Goal: Task Accomplishment & Management: Manage account settings

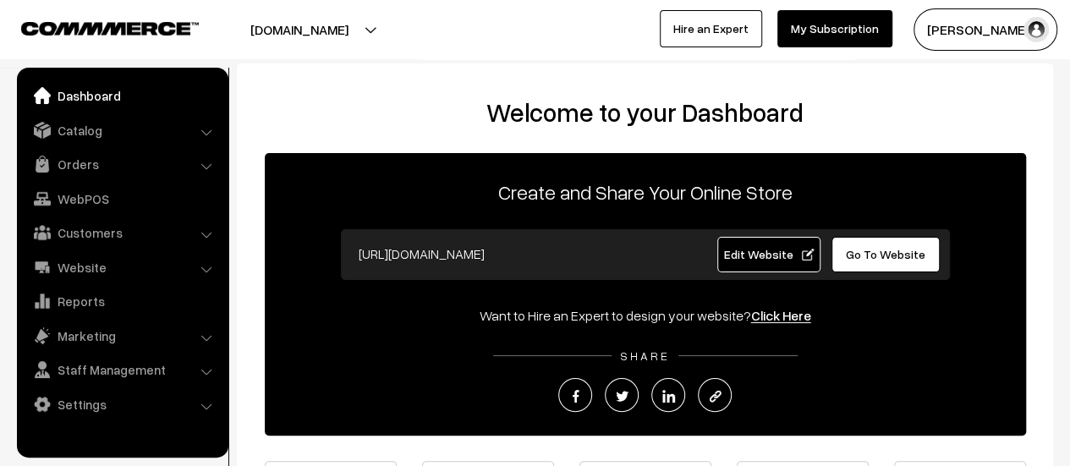
click at [80, 160] on link "Orders" at bounding box center [121, 164] width 201 height 30
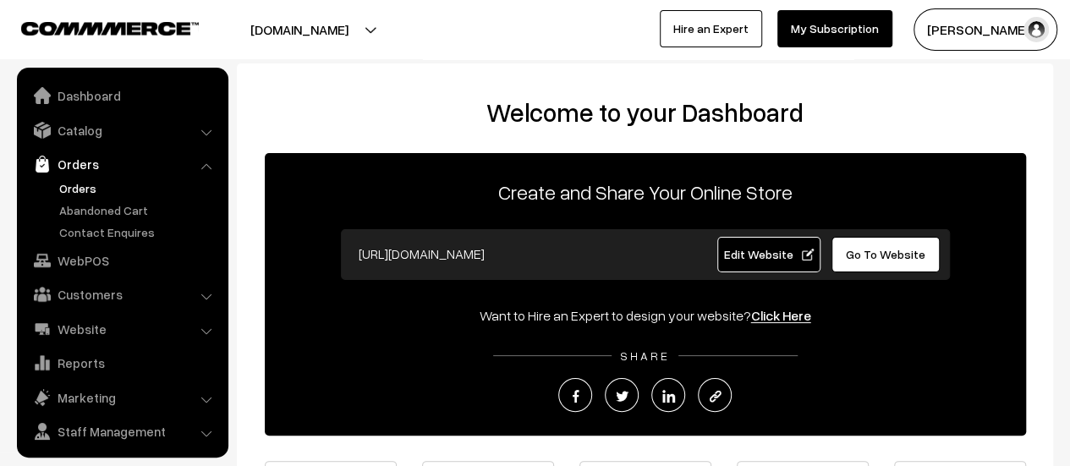
click at [71, 185] on link "Orders" at bounding box center [139, 188] width 168 height 18
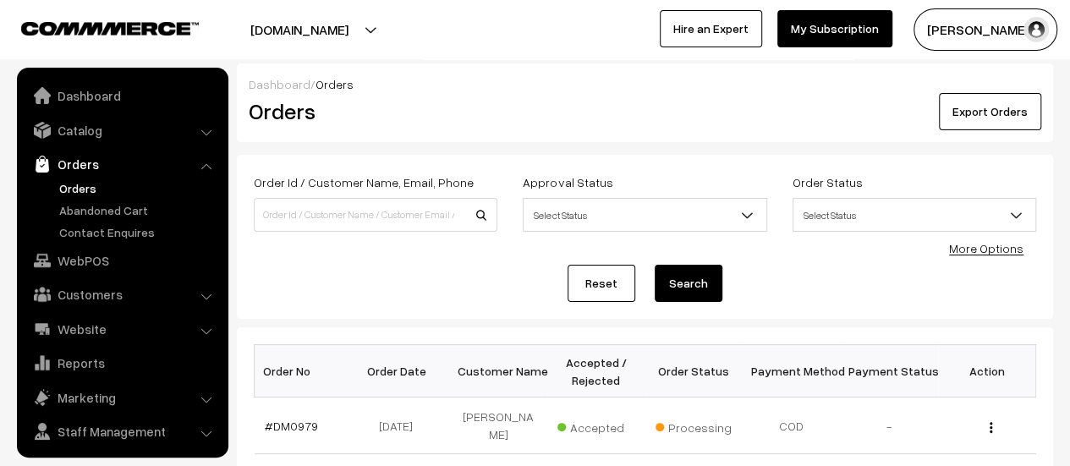
scroll to position [39, 0]
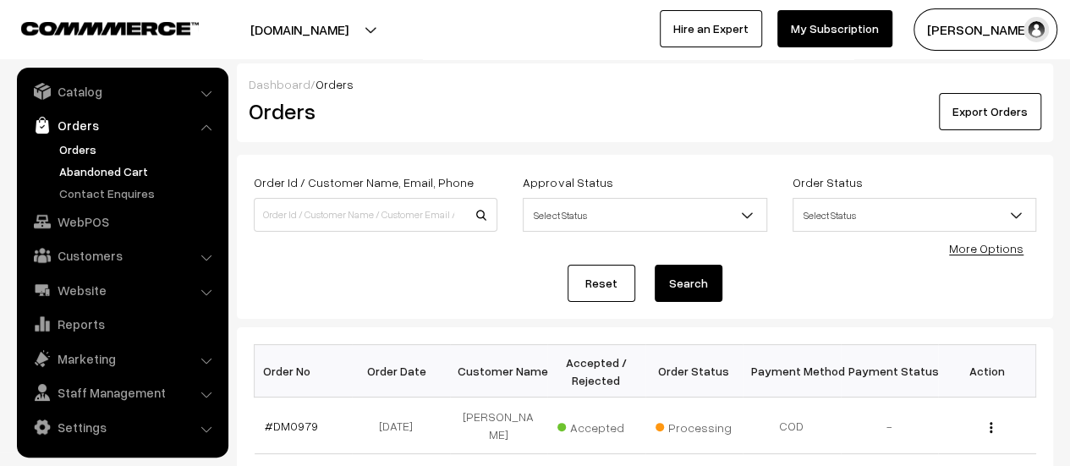
click at [93, 173] on link "Abandoned Cart" at bounding box center [139, 171] width 168 height 18
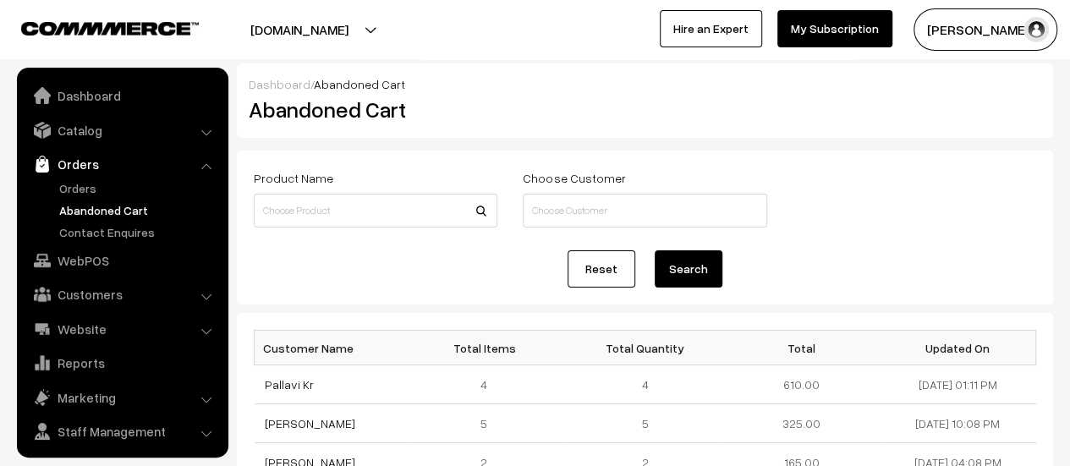
scroll to position [39, 0]
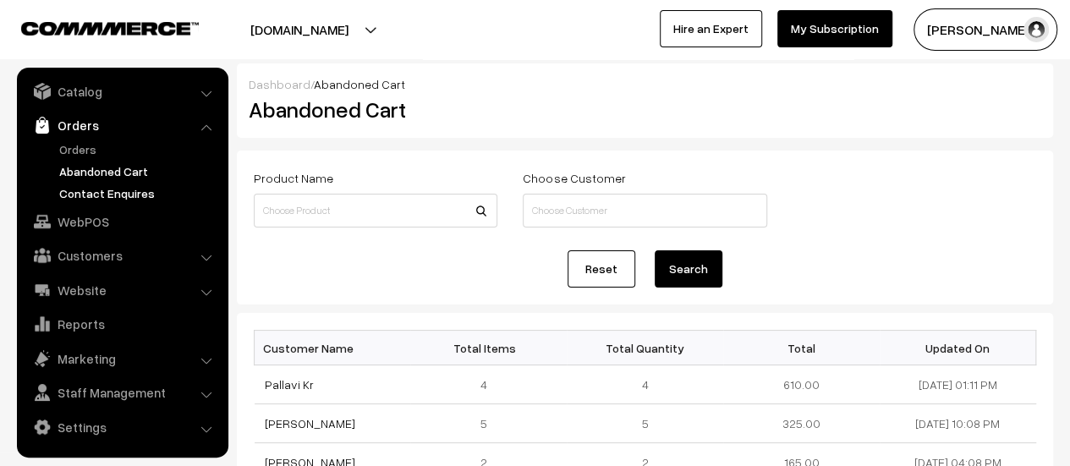
click at [101, 192] on link "Contact Enquires" at bounding box center [139, 193] width 168 height 18
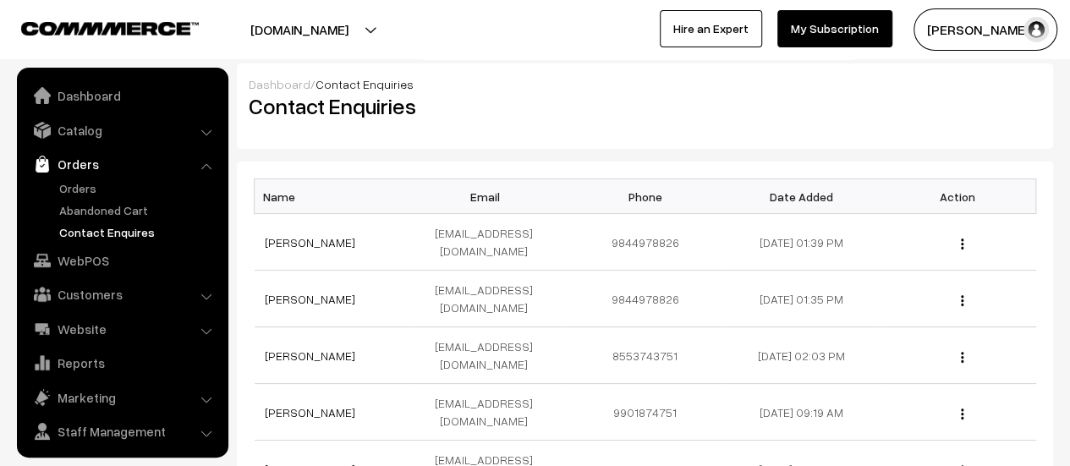
scroll to position [39, 0]
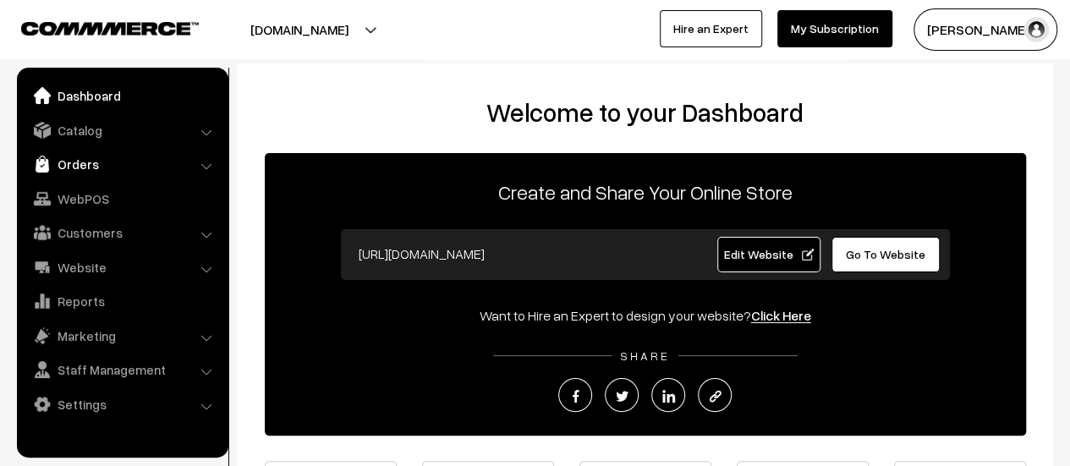
click at [68, 160] on link "Orders" at bounding box center [121, 164] width 201 height 30
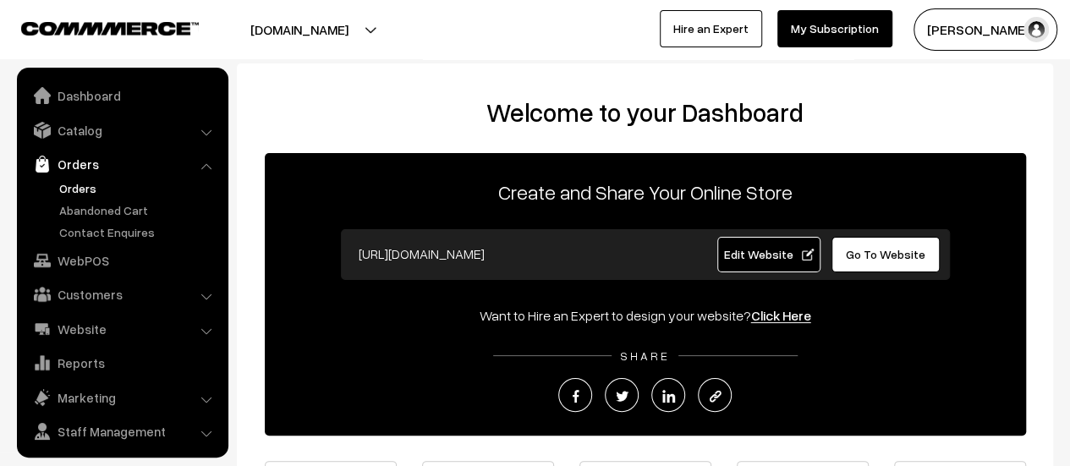
click at [78, 180] on link "Orders" at bounding box center [139, 188] width 168 height 18
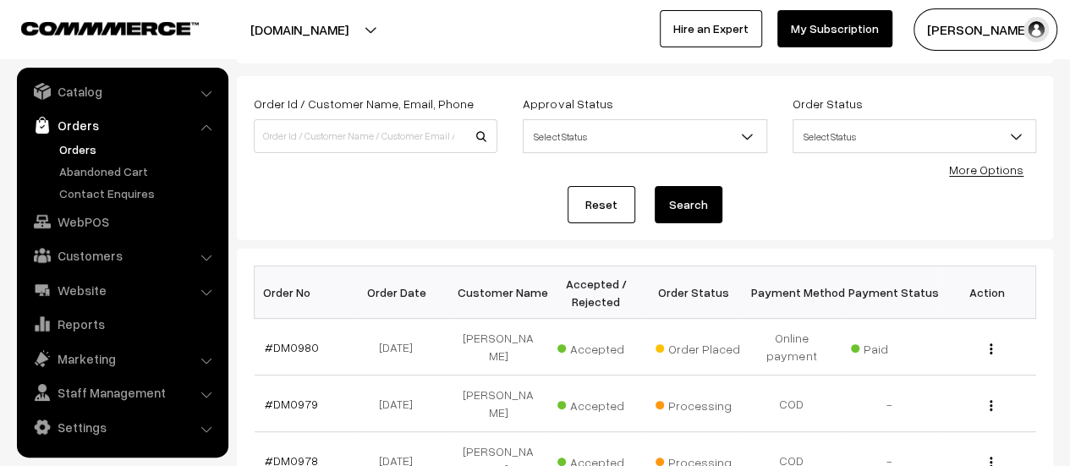
scroll to position [90, 0]
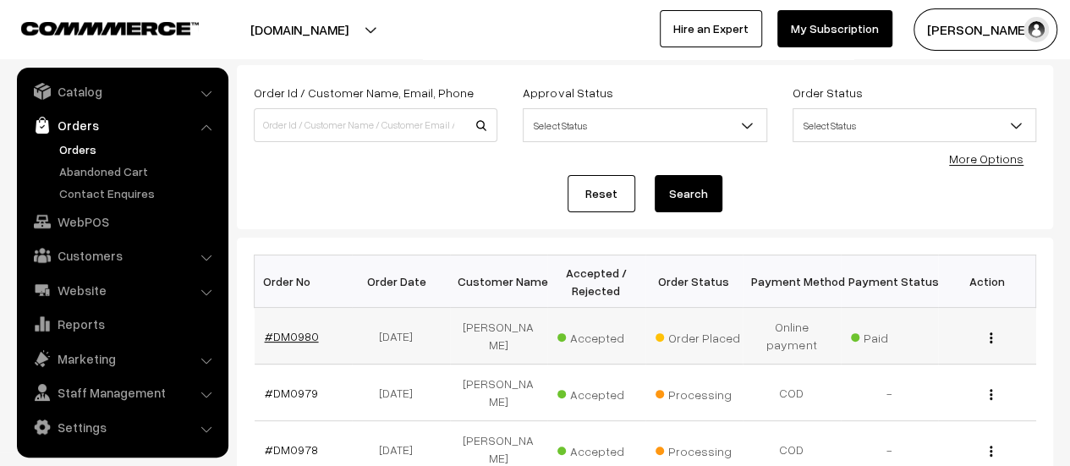
click at [285, 333] on link "#DM0980" at bounding box center [292, 336] width 54 height 14
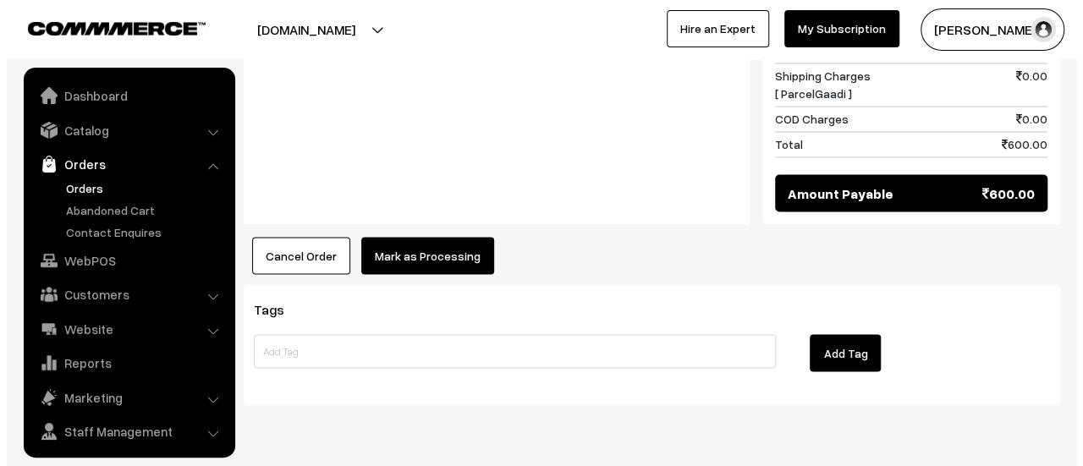
scroll to position [39, 0]
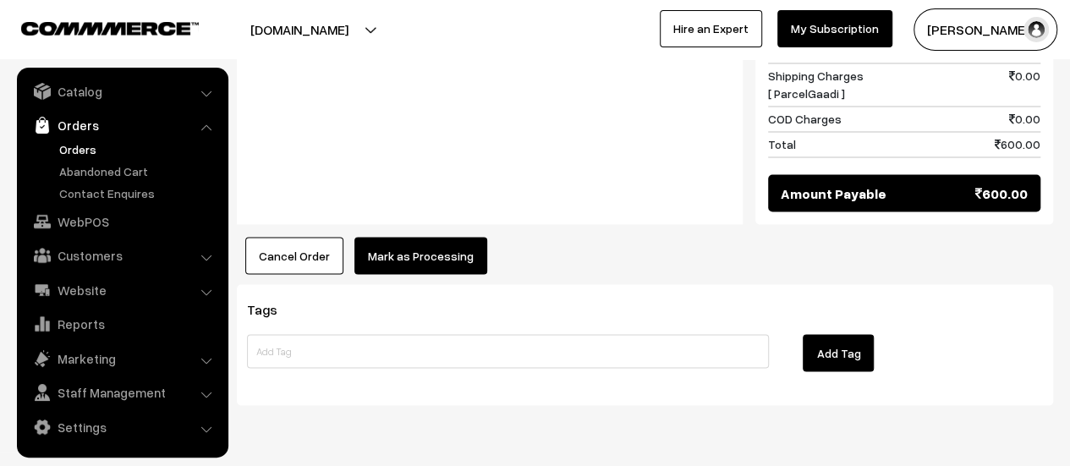
click at [431, 237] on button "Mark as Processing" at bounding box center [421, 255] width 133 height 37
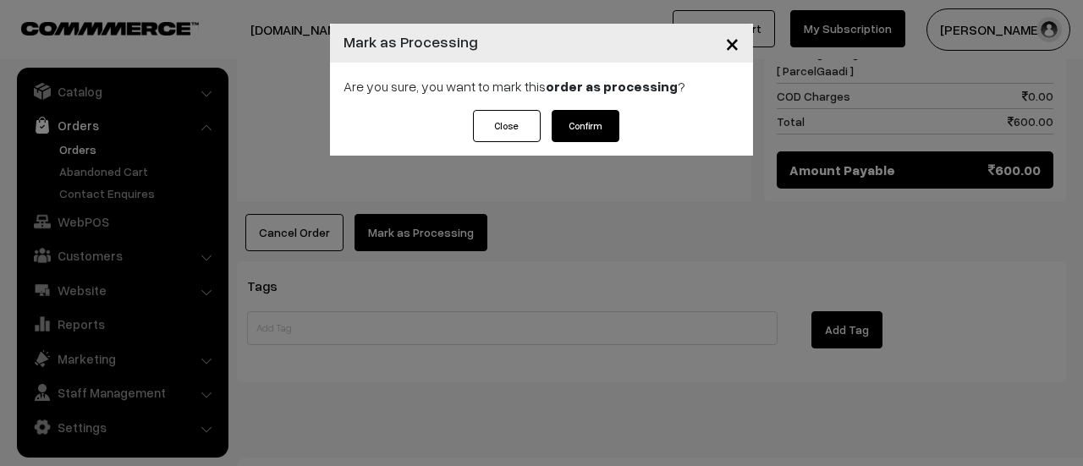
click at [582, 118] on button "Confirm" at bounding box center [586, 126] width 68 height 32
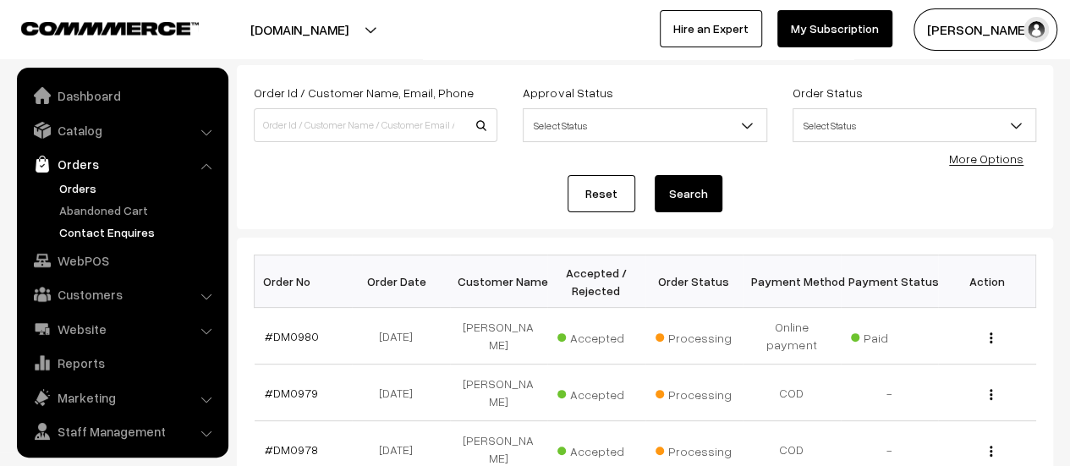
scroll to position [39, 0]
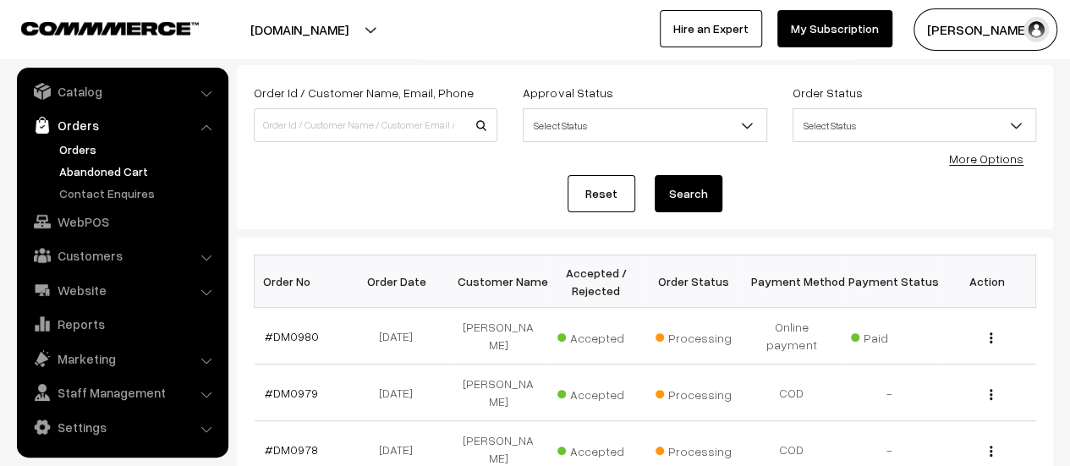
click at [93, 171] on link "Abandoned Cart" at bounding box center [139, 171] width 168 height 18
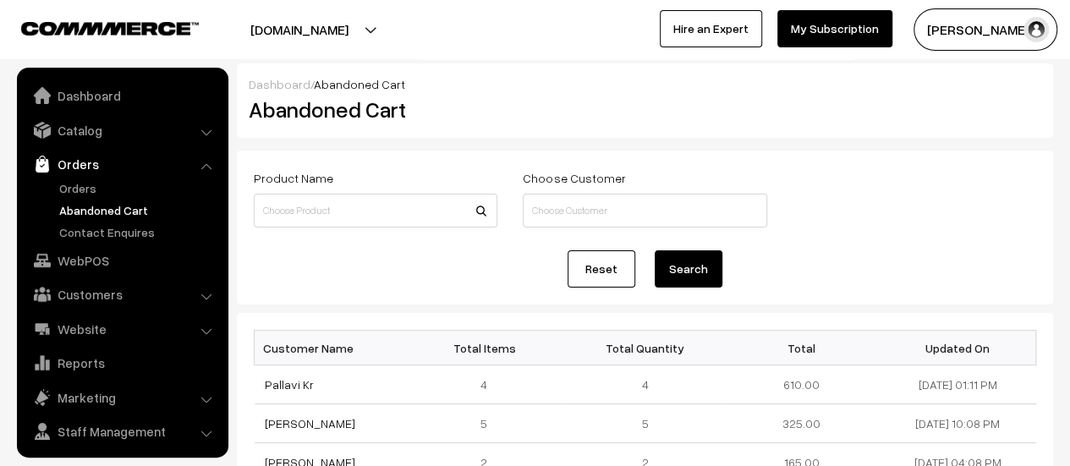
scroll to position [39, 0]
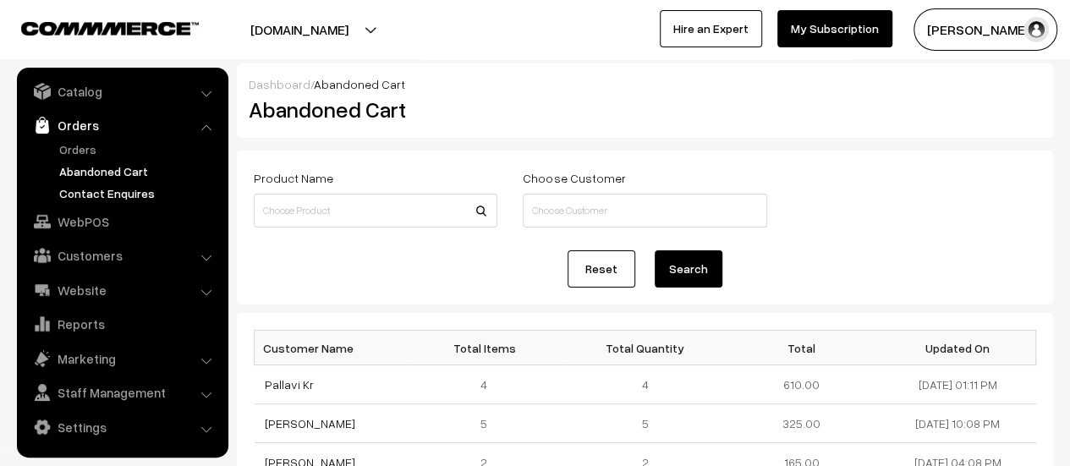
click at [103, 188] on link "Contact Enquires" at bounding box center [139, 193] width 168 height 18
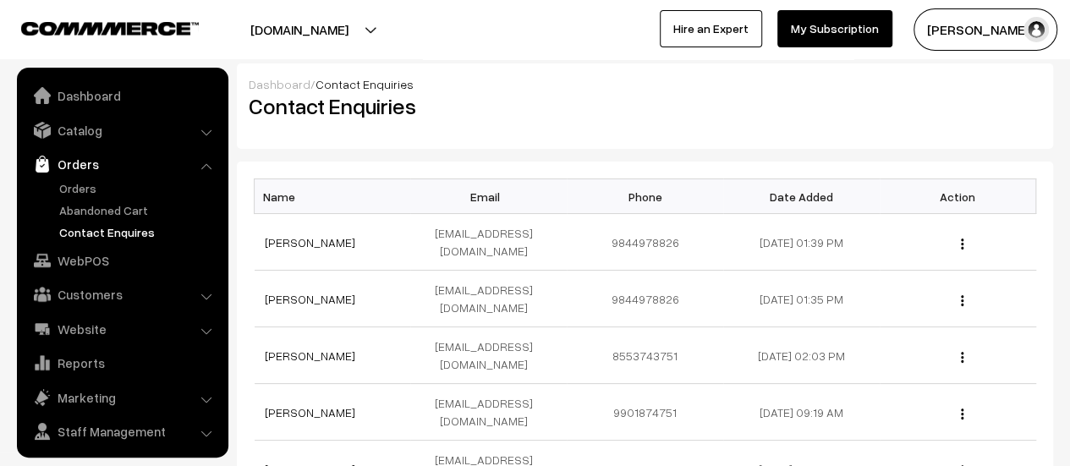
scroll to position [39, 0]
